Goal: Navigation & Orientation: Find specific page/section

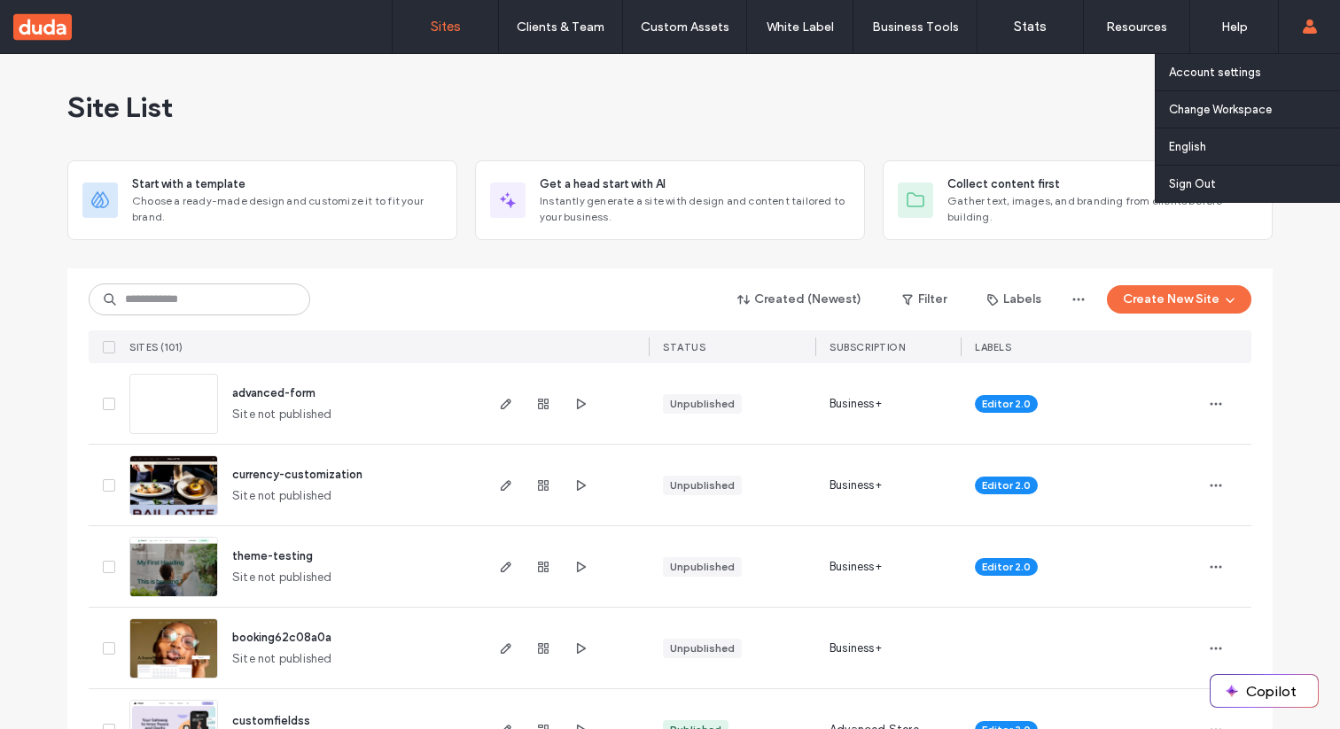
click at [1309, 29] on use at bounding box center [1309, 26] width 14 height 14
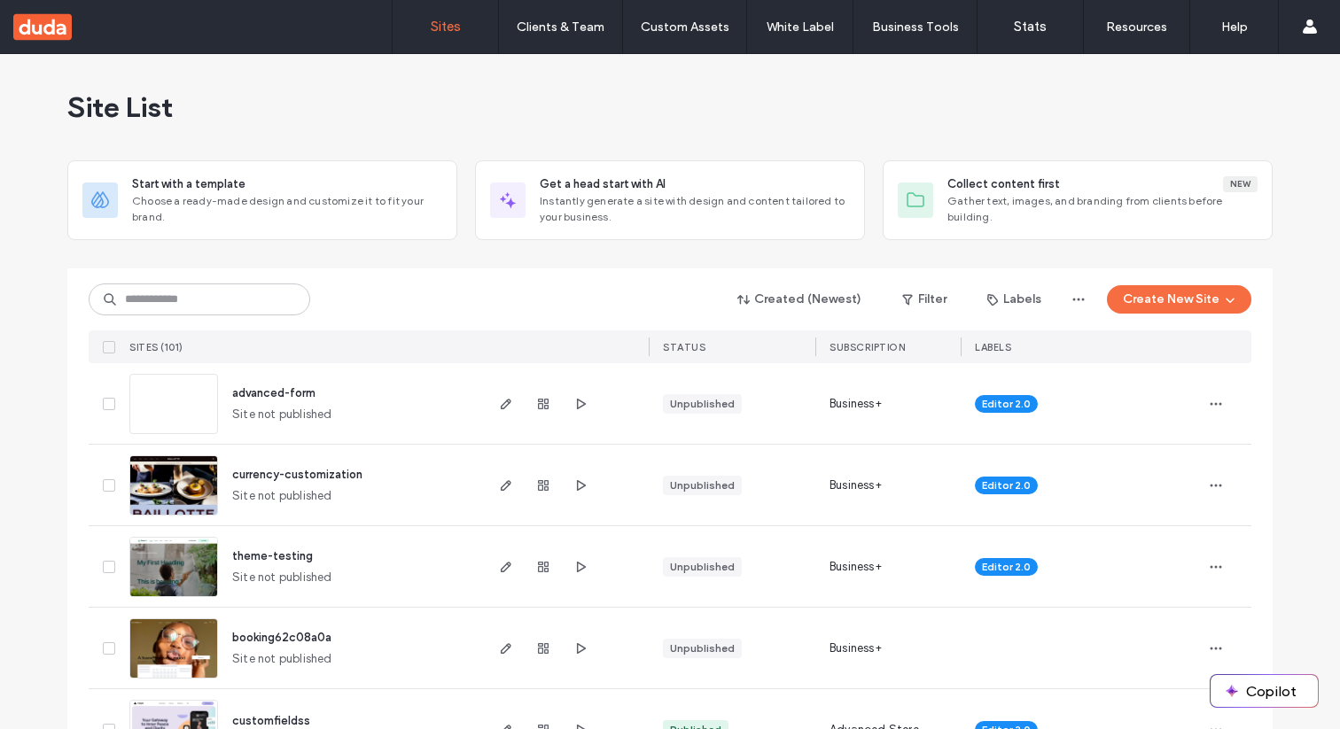
click at [1040, 76] on div "Site List" at bounding box center [669, 107] width 1205 height 106
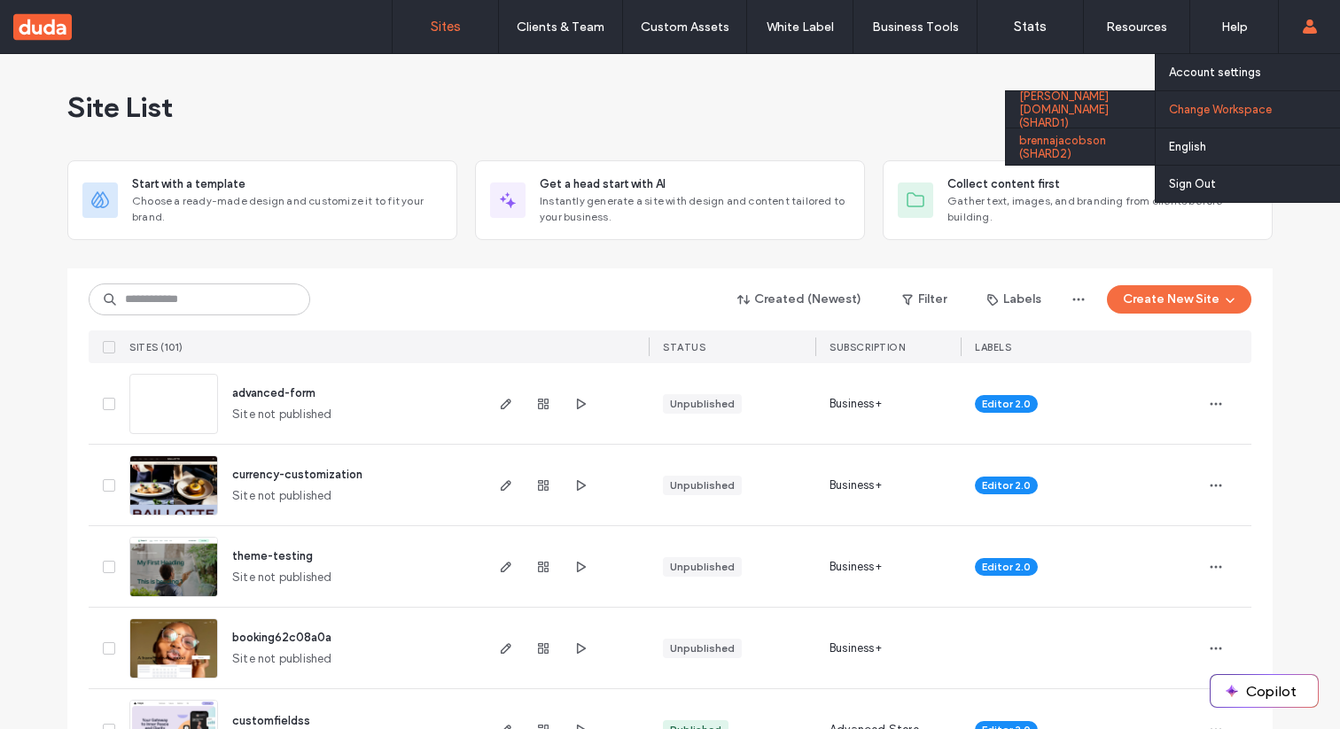
click at [1101, 152] on div "brennajacobson (SHARD2)" at bounding box center [1080, 146] width 149 height 37
